Goal: Task Accomplishment & Management: Use online tool/utility

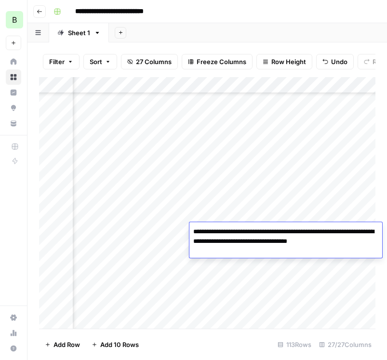
scroll to position [83, 950]
click at [230, 270] on div "Add Column" at bounding box center [207, 203] width 337 height 252
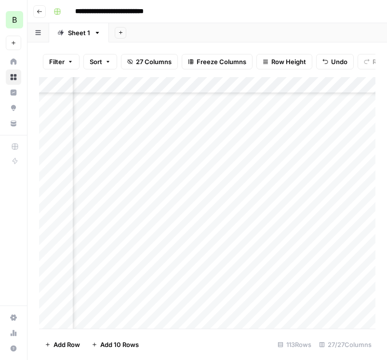
scroll to position [83, 73]
click at [179, 247] on div "Add Column" at bounding box center [207, 203] width 337 height 252
click at [329, 249] on div "Add Column" at bounding box center [207, 203] width 337 height 252
click at [210, 248] on div "Add Column" at bounding box center [207, 203] width 337 height 252
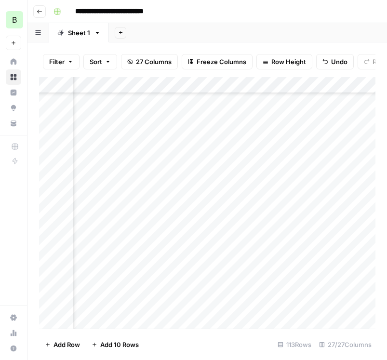
scroll to position [83, 1460]
click at [261, 249] on div "Add Column" at bounding box center [207, 203] width 337 height 252
click at [222, 246] on div "Add Column" at bounding box center [207, 203] width 337 height 252
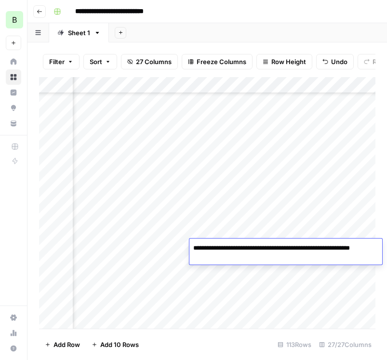
click at [222, 246] on textarea "**********" at bounding box center [286, 253] width 193 height 23
click at [288, 248] on textarea "**********" at bounding box center [286, 253] width 193 height 23
drag, startPoint x: 288, startPoint y: 248, endPoint x: 297, endPoint y: 257, distance: 12.3
click at [297, 257] on textarea "**********" at bounding box center [286, 253] width 193 height 23
click at [252, 228] on div "Add Column" at bounding box center [207, 203] width 337 height 252
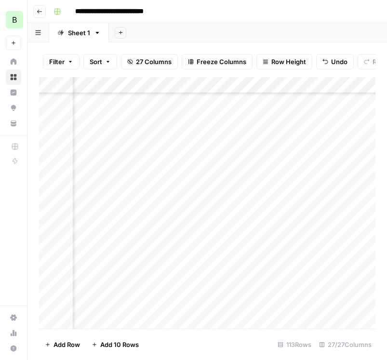
click at [248, 218] on div "Add Column" at bounding box center [207, 203] width 337 height 252
click at [251, 247] on div "Add Column" at bounding box center [207, 203] width 337 height 252
click at [258, 248] on div "Add Column" at bounding box center [207, 203] width 337 height 252
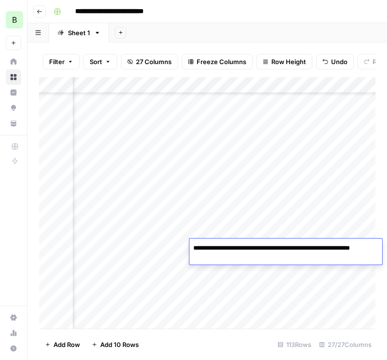
click at [262, 226] on div "Add Column" at bounding box center [207, 203] width 337 height 252
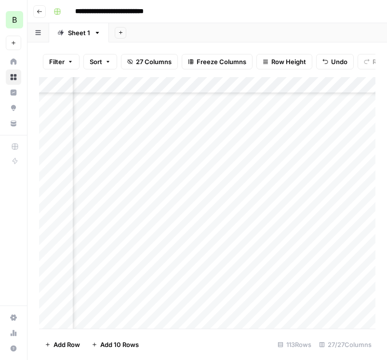
click at [262, 247] on div "Add Column" at bounding box center [207, 203] width 337 height 252
click at [314, 242] on div "Add Column" at bounding box center [207, 203] width 337 height 252
click at [277, 244] on div "Add Column" at bounding box center [207, 203] width 337 height 252
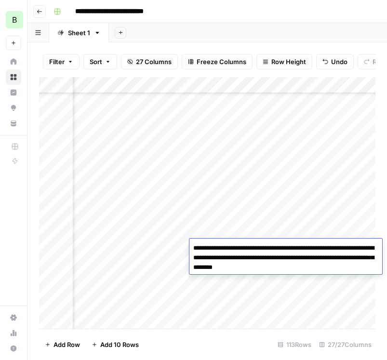
click at [272, 254] on textarea "**********" at bounding box center [286, 258] width 193 height 33
click at [243, 234] on div "Add Column" at bounding box center [207, 203] width 337 height 252
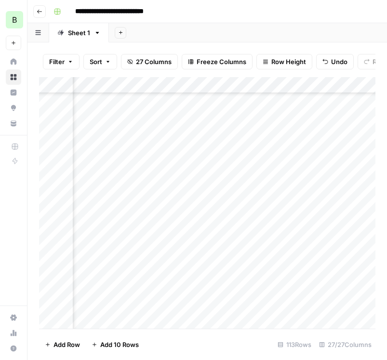
scroll to position [83, 1730]
click at [190, 231] on div "Add Column" at bounding box center [207, 203] width 337 height 252
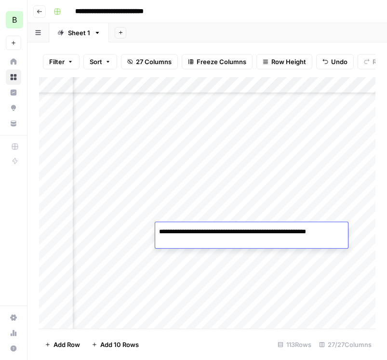
click at [201, 264] on div "Add Column" at bounding box center [207, 203] width 337 height 252
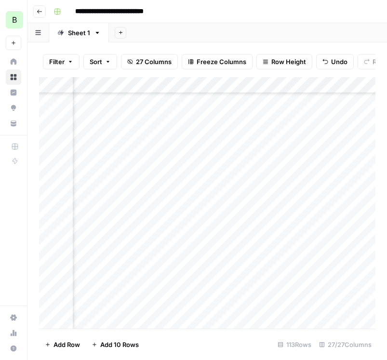
click at [268, 245] on div "Add Column" at bounding box center [207, 203] width 337 height 252
click at [235, 246] on div "Add Column" at bounding box center [207, 203] width 337 height 252
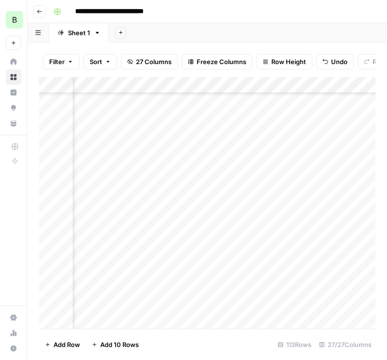
click at [226, 249] on div at bounding box center [221, 248] width 145 height 18
click at [239, 250] on div at bounding box center [221, 248] width 145 height 18
click at [226, 247] on div at bounding box center [221, 248] width 145 height 18
click at [216, 248] on div at bounding box center [221, 248] width 145 height 18
click at [244, 249] on div at bounding box center [221, 248] width 145 height 18
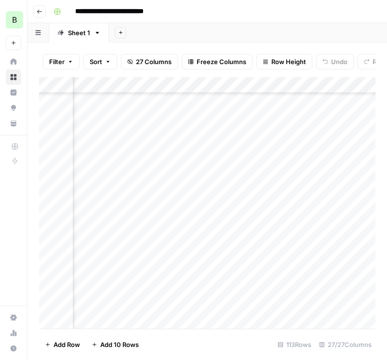
scroll to position [121, 2114]
click at [254, 210] on div "Add Column" at bounding box center [207, 203] width 337 height 252
click at [252, 208] on div "Add Column" at bounding box center [207, 203] width 337 height 252
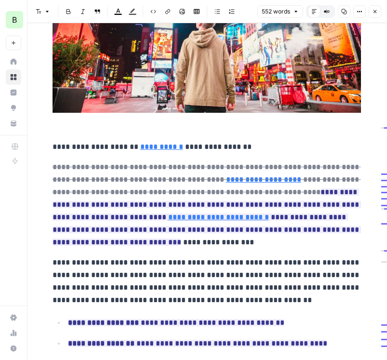
scroll to position [218, 0]
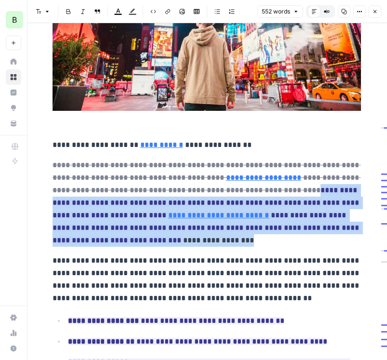
drag, startPoint x: 272, startPoint y: 191, endPoint x: 143, endPoint y: 236, distance: 136.3
click at [143, 236] on p "**********" at bounding box center [207, 203] width 309 height 88
copy p "**********"
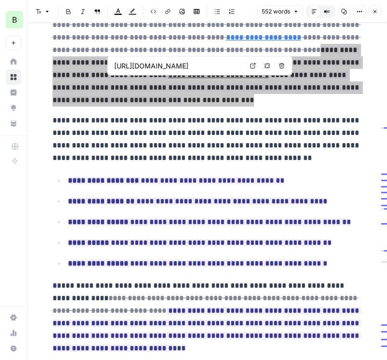
scroll to position [364, 0]
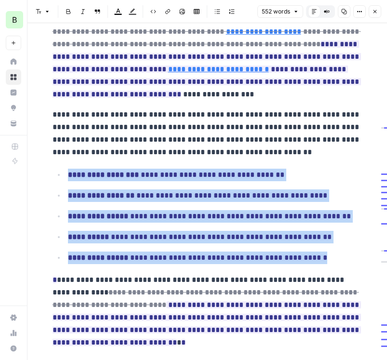
drag, startPoint x: 69, startPoint y: 175, endPoint x: 323, endPoint y: 261, distance: 268.4
click at [323, 261] on ul "**********" at bounding box center [207, 216] width 309 height 96
copy ul "**********"
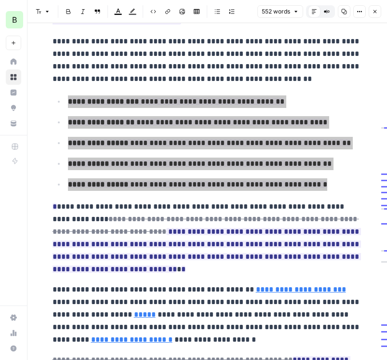
scroll to position [442, 0]
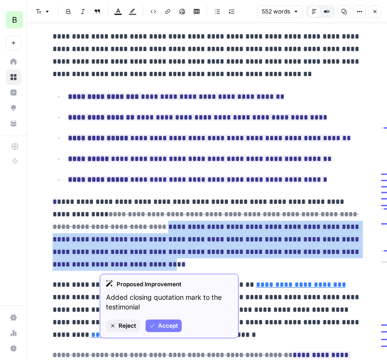
drag, startPoint x: 124, startPoint y: 227, endPoint x: 99, endPoint y: 267, distance: 47.1
click at [99, 267] on p "**********" at bounding box center [207, 233] width 309 height 75
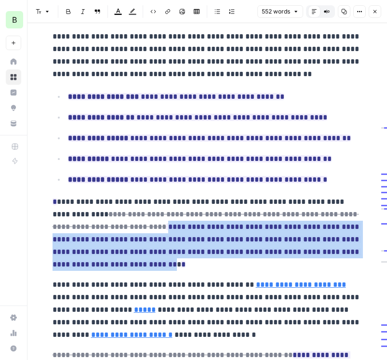
copy p "**********"
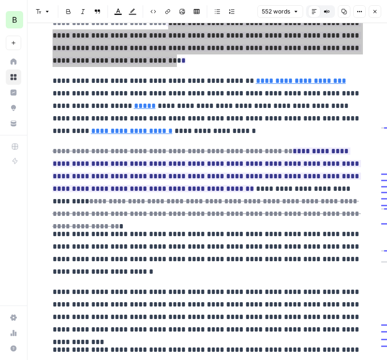
scroll to position [652, 0]
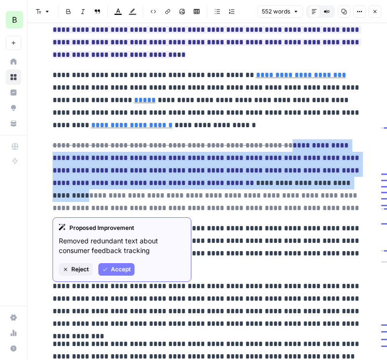
drag, startPoint x: 276, startPoint y: 146, endPoint x: 316, endPoint y: 187, distance: 57.7
click at [316, 187] on p "**********" at bounding box center [207, 176] width 309 height 75
copy p "**********"
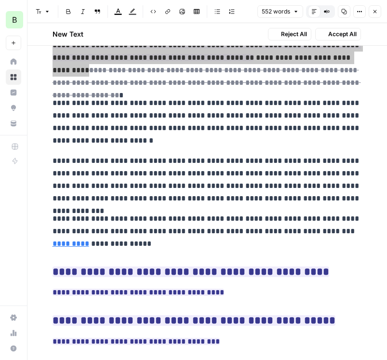
scroll to position [823, 0]
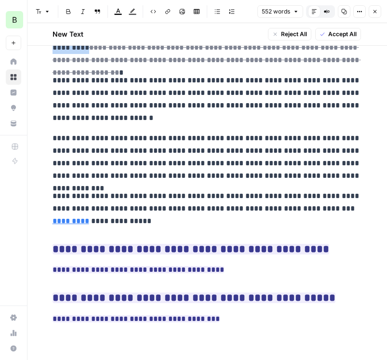
click at [374, 14] on icon "button" at bounding box center [375, 12] width 6 height 6
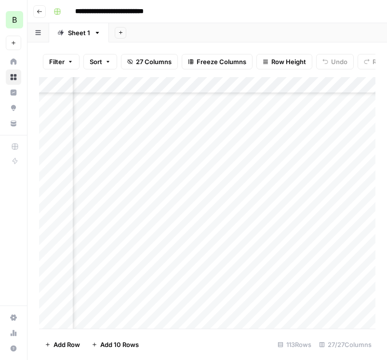
scroll to position [121, 1322]
click at [364, 226] on div "Add Column" at bounding box center [207, 203] width 337 height 252
click at [277, 241] on div "Add Column" at bounding box center [207, 203] width 337 height 252
click at [300, 263] on div "Add Column" at bounding box center [207, 203] width 337 height 252
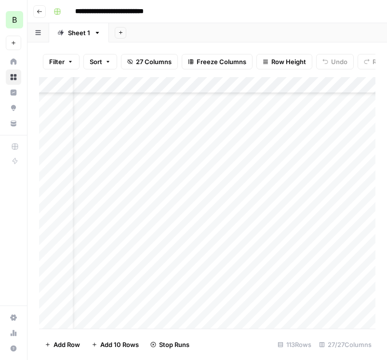
click at [295, 278] on div "Add Column" at bounding box center [207, 203] width 337 height 252
click at [292, 295] on div "Add Column" at bounding box center [207, 203] width 337 height 252
click at [107, 234] on div "Add Column" at bounding box center [207, 203] width 337 height 252
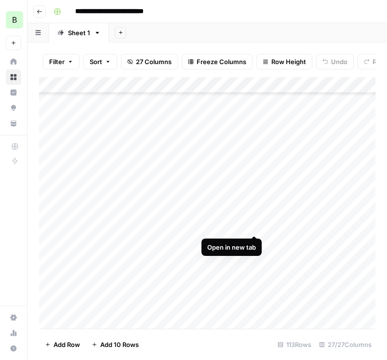
click at [254, 224] on div "Add Column" at bounding box center [207, 203] width 337 height 252
click at [282, 205] on div "Add Column" at bounding box center [207, 203] width 337 height 252
click at [285, 223] on div "Add Column" at bounding box center [207, 203] width 337 height 252
click at [281, 240] on div "Add Column" at bounding box center [207, 203] width 337 height 252
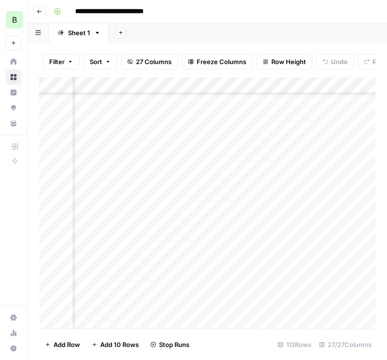
click at [283, 255] on div "Add Column" at bounding box center [207, 203] width 337 height 252
click at [252, 188] on div "Add Column" at bounding box center [207, 203] width 337 height 252
click at [206, 205] on div "Add Column" at bounding box center [207, 203] width 337 height 252
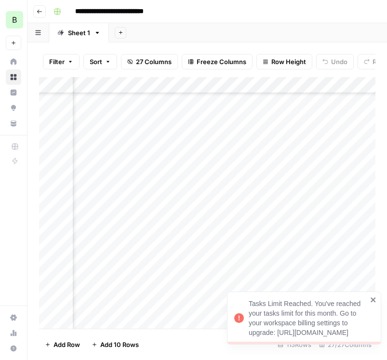
click at [331, 213] on div "Add Column" at bounding box center [207, 203] width 337 height 252
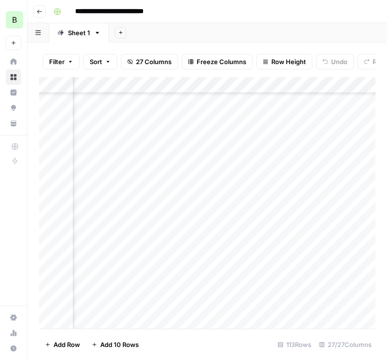
scroll to position [159, 1588]
click at [132, 188] on div "Add Column" at bounding box center [207, 203] width 337 height 252
click at [173, 187] on div "Add Column" at bounding box center [207, 203] width 337 height 252
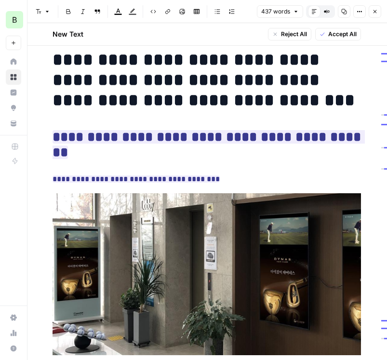
scroll to position [24, 0]
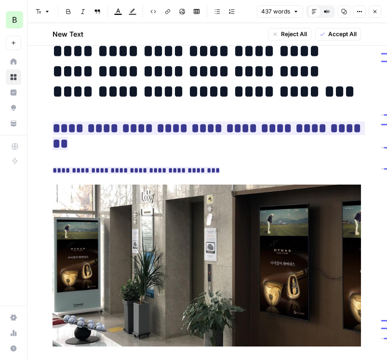
click at [378, 14] on icon "button" at bounding box center [375, 12] width 6 height 6
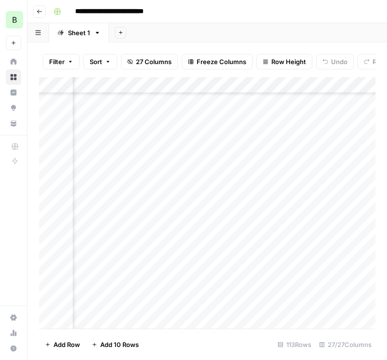
scroll to position [159, 291]
click at [152, 190] on div "Add Column" at bounding box center [207, 203] width 337 height 252
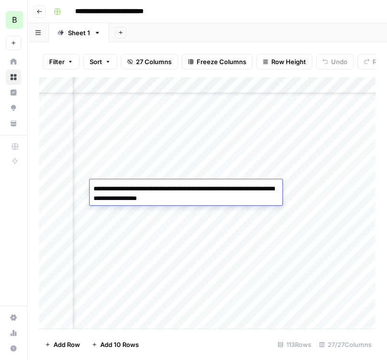
click at [147, 171] on div "Add Column" at bounding box center [207, 203] width 337 height 252
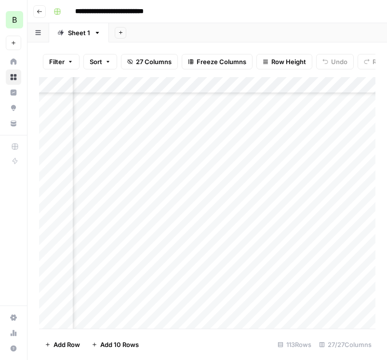
click at [147, 171] on div "Add Column" at bounding box center [207, 203] width 337 height 252
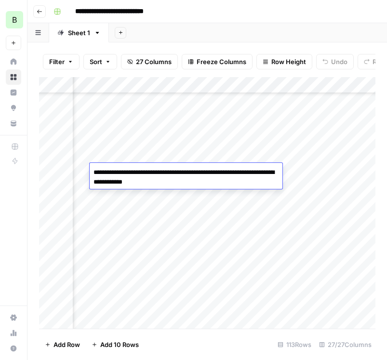
click at [151, 242] on div "Add Column" at bounding box center [207, 203] width 337 height 252
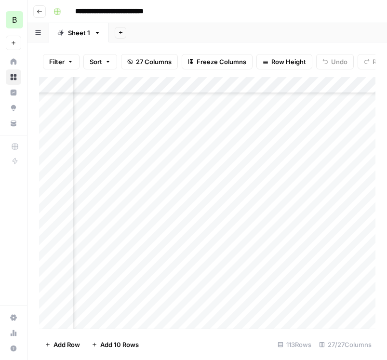
scroll to position [159, 330]
click at [193, 238] on div "Add Column" at bounding box center [207, 203] width 337 height 252
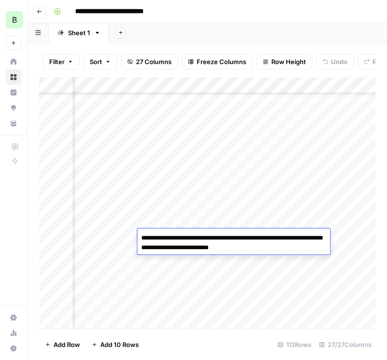
click at [193, 238] on textarea "**********" at bounding box center [234, 243] width 193 height 23
click at [234, 279] on div "Add Column" at bounding box center [207, 203] width 337 height 252
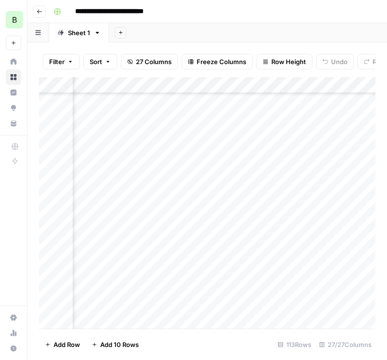
click at [192, 238] on div "Add Column" at bounding box center [207, 203] width 337 height 252
click at [297, 188] on div "Add Column" at bounding box center [207, 203] width 337 height 252
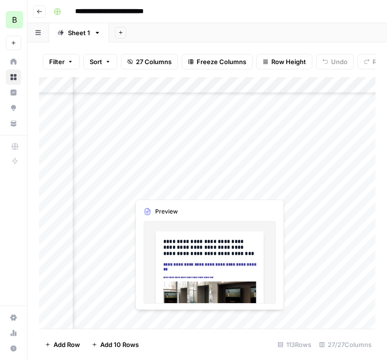
click at [148, 190] on div "Add Column" at bounding box center [207, 203] width 337 height 252
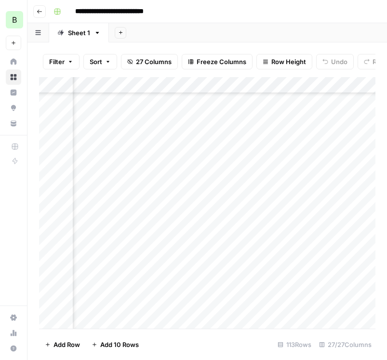
scroll to position [159, 395]
click at [147, 185] on div "Add Column" at bounding box center [207, 203] width 337 height 252
click at [140, 187] on div "Add Column" at bounding box center [207, 203] width 337 height 252
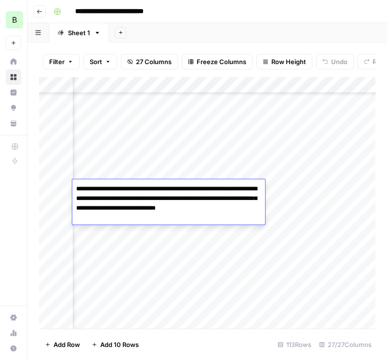
click at [140, 187] on textarea "**********" at bounding box center [168, 203] width 193 height 42
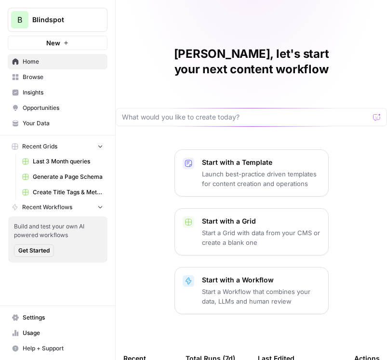
click at [63, 162] on span "Last 3 Month queries" at bounding box center [68, 161] width 70 height 9
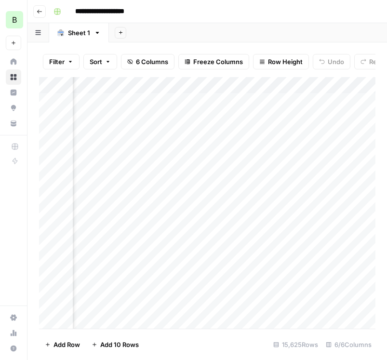
scroll to position [0, 70]
click at [37, 11] on icon "button" at bounding box center [40, 12] width 6 height 6
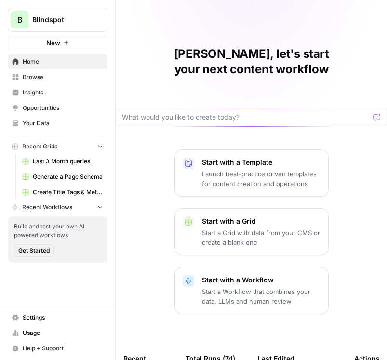
click at [62, 75] on span "Browse" at bounding box center [63, 77] width 81 height 9
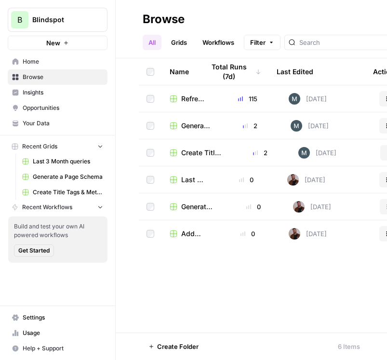
click at [220, 106] on td "115" at bounding box center [248, 98] width 66 height 27
click at [205, 102] on span "Refresh Existing Content (1)" at bounding box center [194, 99] width 26 height 10
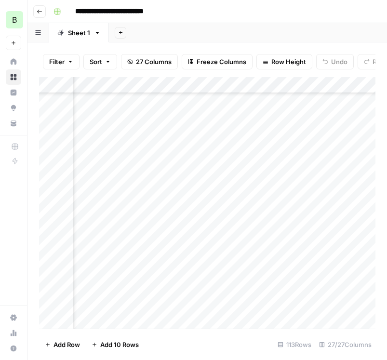
scroll to position [163, 1439]
click at [279, 189] on div "Add Column" at bounding box center [207, 203] width 337 height 252
click at [310, 186] on div "Add Column" at bounding box center [207, 203] width 337 height 252
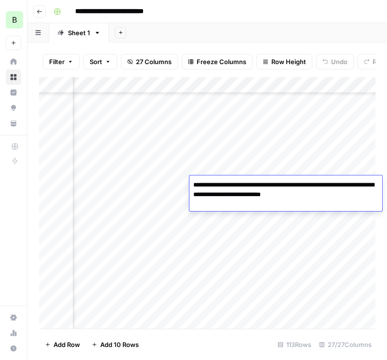
drag, startPoint x: 199, startPoint y: 184, endPoint x: 251, endPoint y: 189, distance: 52.3
click at [251, 189] on textarea "**********" at bounding box center [286, 195] width 193 height 33
drag, startPoint x: 259, startPoint y: 185, endPoint x: 319, endPoint y: 189, distance: 60.0
click at [319, 189] on textarea "**********" at bounding box center [286, 195] width 193 height 33
drag, startPoint x: 327, startPoint y: 185, endPoint x: 230, endPoint y: 194, distance: 97.9
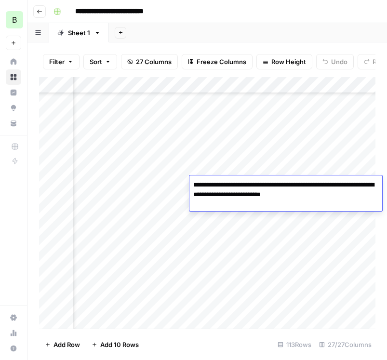
click at [230, 194] on textarea "**********" at bounding box center [286, 195] width 193 height 33
drag, startPoint x: 237, startPoint y: 195, endPoint x: 299, endPoint y: 195, distance: 62.2
click at [299, 195] on textarea "**********" at bounding box center [286, 195] width 193 height 33
drag, startPoint x: 308, startPoint y: 197, endPoint x: 212, endPoint y: 207, distance: 96.5
click at [212, 207] on textarea "**********" at bounding box center [286, 195] width 193 height 33
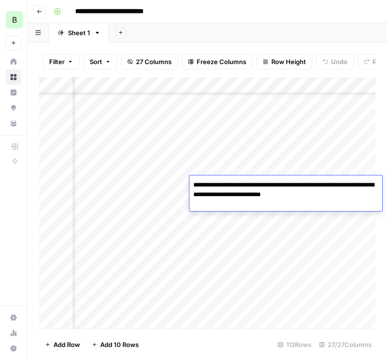
click at [172, 191] on div "Add Column" at bounding box center [207, 203] width 337 height 252
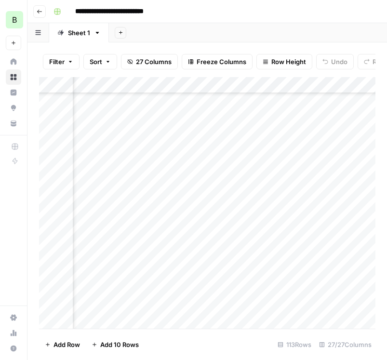
scroll to position [163, 0]
click at [157, 183] on div "Add Column" at bounding box center [207, 203] width 337 height 252
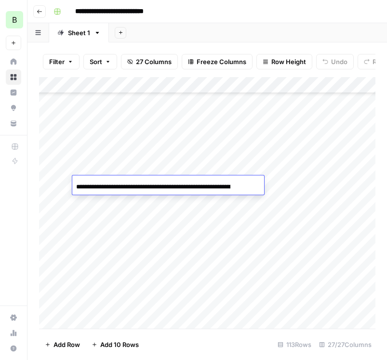
scroll to position [0, 69]
click at [194, 184] on input "**********" at bounding box center [153, 187] width 154 height 12
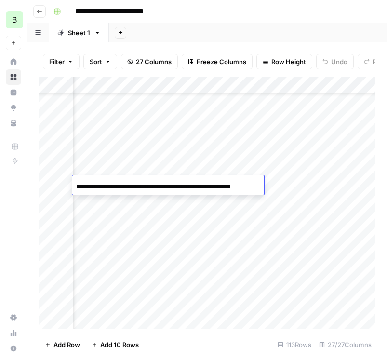
click at [358, 289] on div "Add Column" at bounding box center [207, 203] width 337 height 252
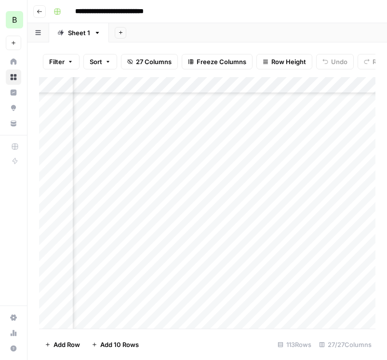
scroll to position [163, 814]
click at [220, 197] on div "Add Column" at bounding box center [207, 203] width 337 height 252
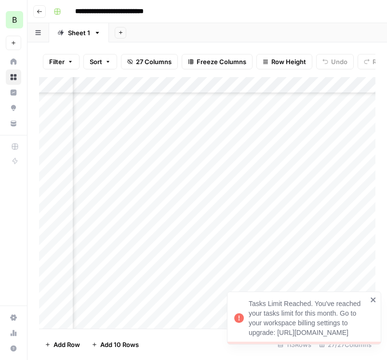
click at [372, 298] on icon "close" at bounding box center [373, 300] width 5 height 5
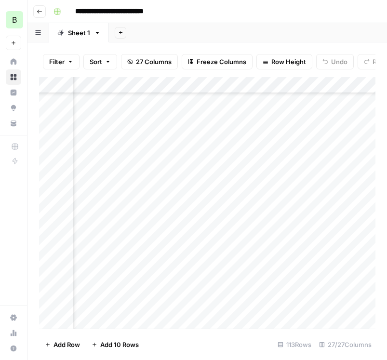
scroll to position [163, 1690]
